Goal: Transaction & Acquisition: Purchase product/service

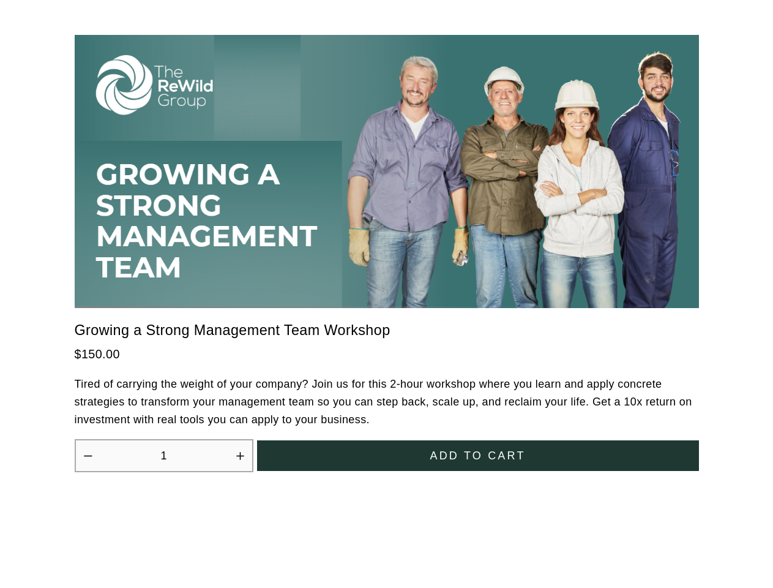
scroll to position [3386, 0]
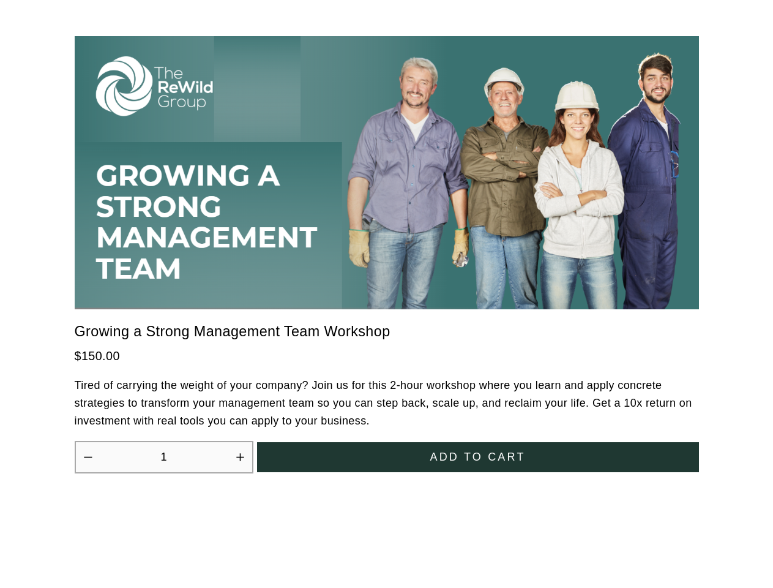
click at [240, 453] on icon "Increase quantity by 1" at bounding box center [239, 456] width 7 height 7
type input "2"
click at [478, 451] on span "Add to cart" at bounding box center [477, 457] width 95 height 13
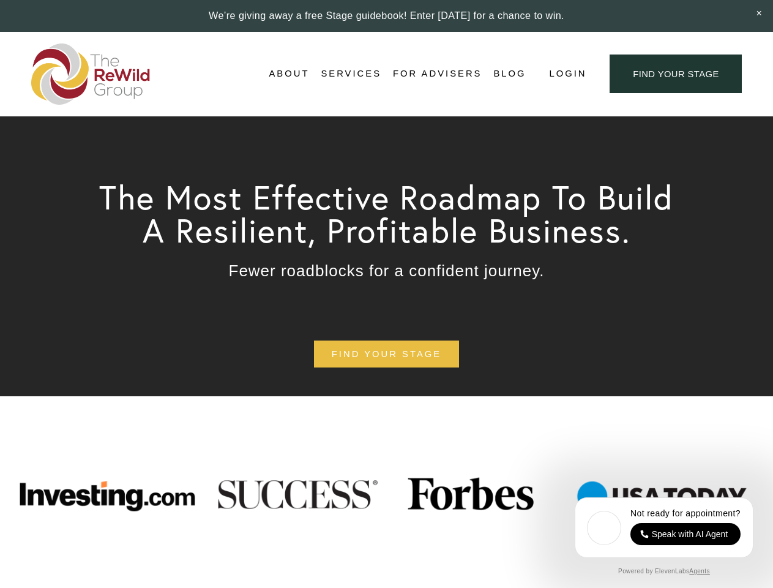
click at [567, 74] on span "Login" at bounding box center [567, 73] width 37 height 17
